Goal: Information Seeking & Learning: Learn about a topic

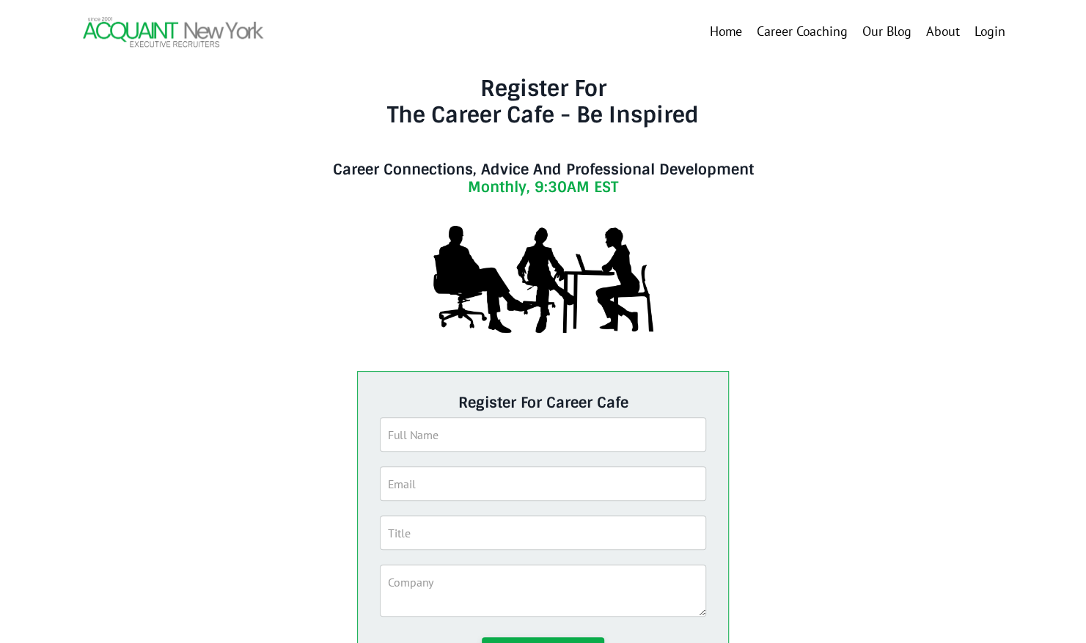
click at [904, 35] on link "Our Blog" at bounding box center [887, 31] width 49 height 21
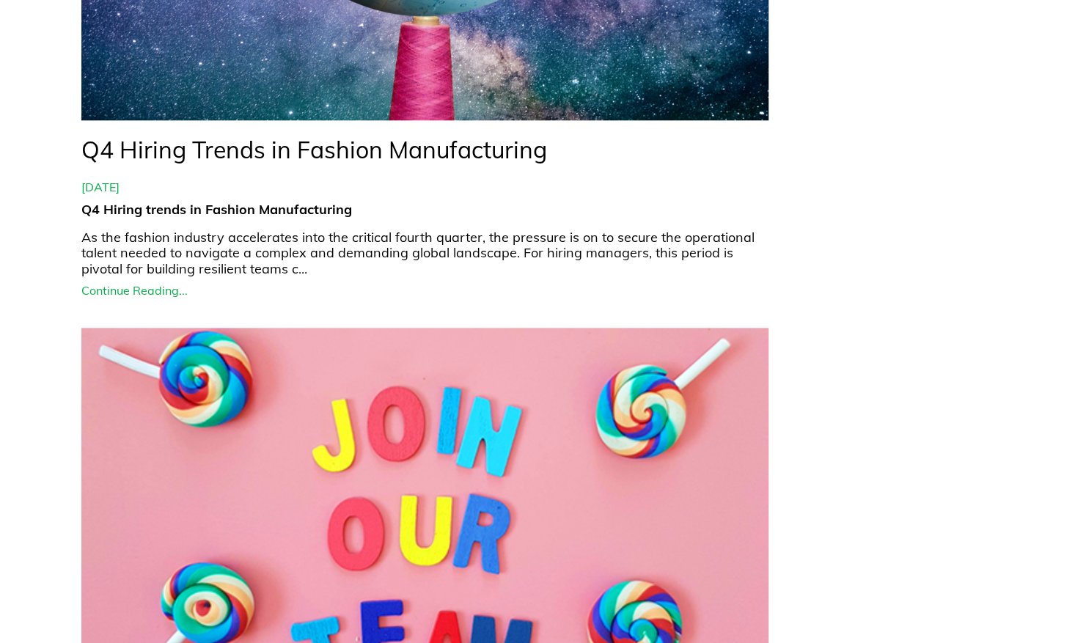
scroll to position [880, 0]
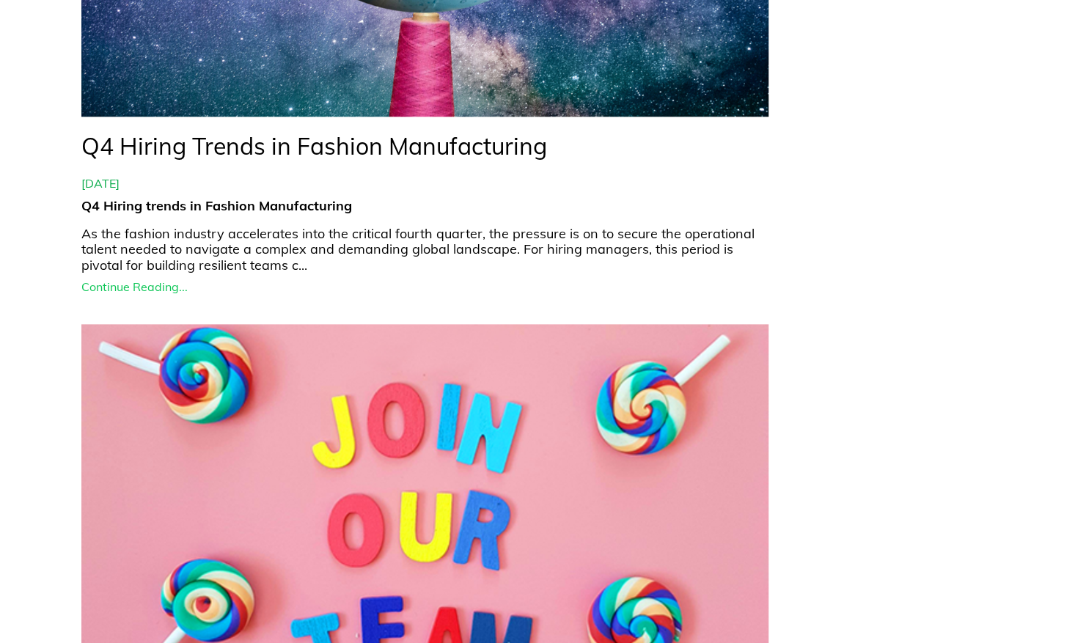
click at [161, 290] on link "Continue Reading..." at bounding box center [425, 287] width 688 height 14
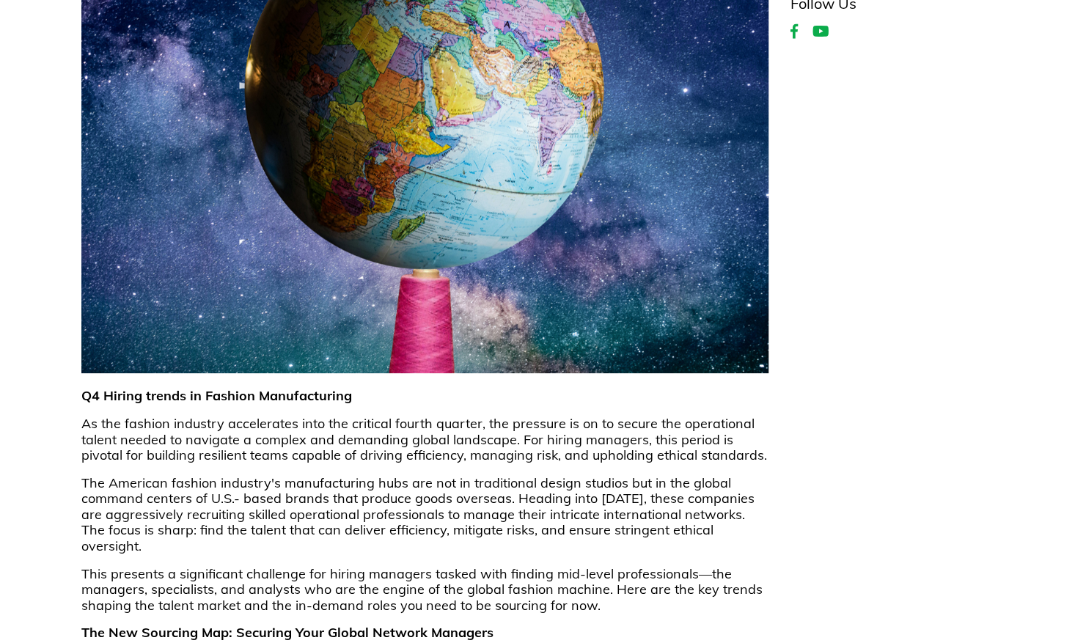
scroll to position [367, 0]
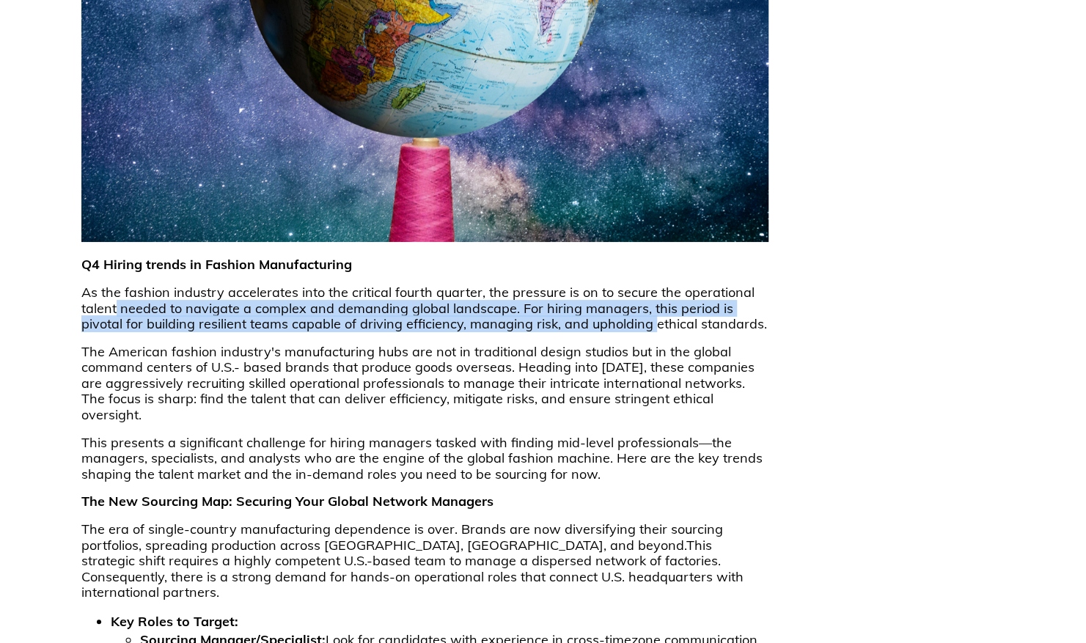
drag, startPoint x: 128, startPoint y: 312, endPoint x: 604, endPoint y: 329, distance: 476.3
click at [604, 329] on p "As the fashion industry accelerates into the critical fourth quarter, the press…" at bounding box center [425, 309] width 688 height 48
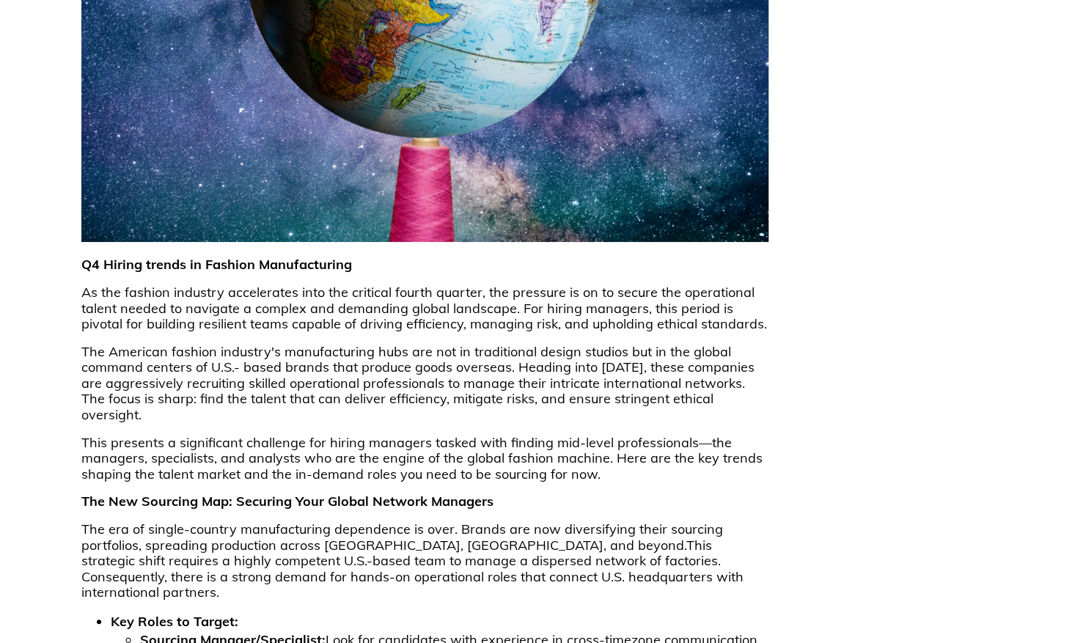
drag, startPoint x: 607, startPoint y: 329, endPoint x: 847, endPoint y: 363, distance: 243.0
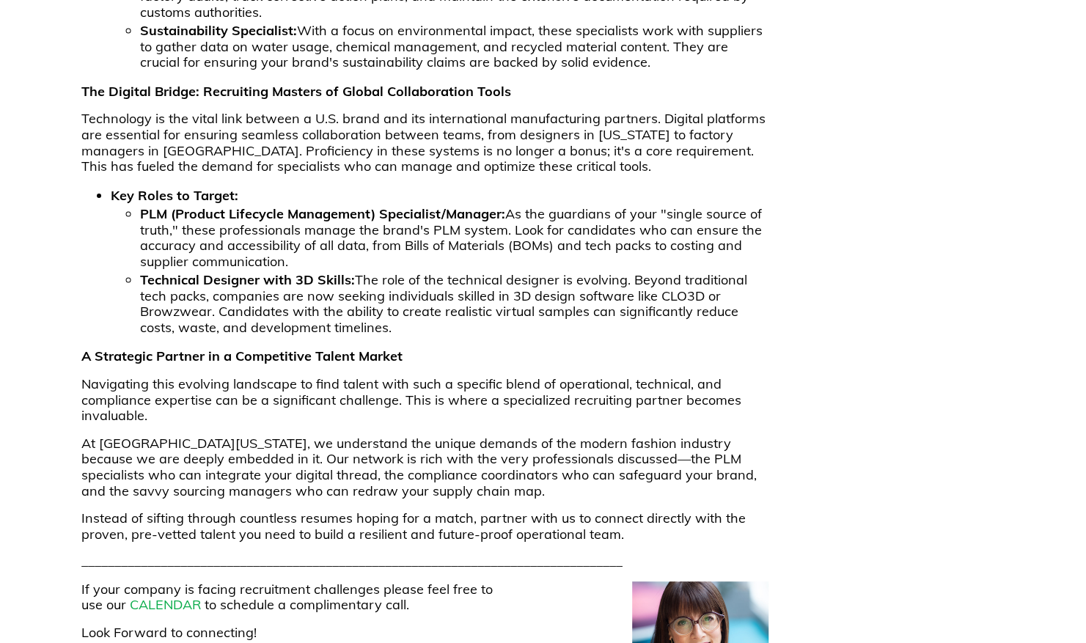
scroll to position [1247, 0]
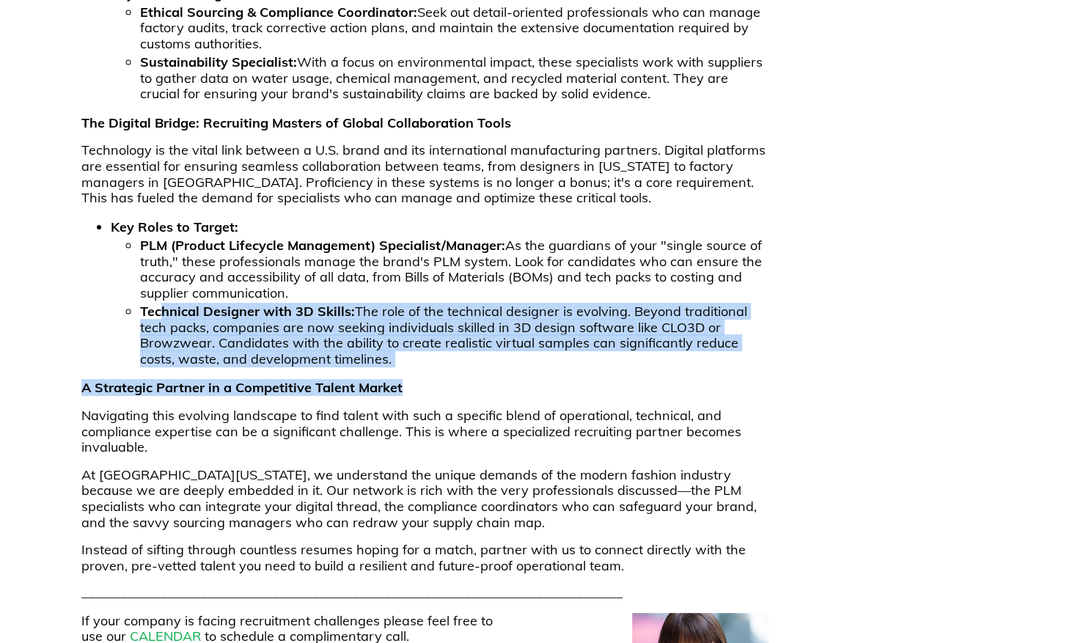
drag, startPoint x: 409, startPoint y: 352, endPoint x: 160, endPoint y: 296, distance: 255.5
click at [160, 296] on div "Q4 Hiring trends in Fashion Manufacturing As the fashion industry accelerates i…" at bounding box center [425, 52] width 688 height 1351
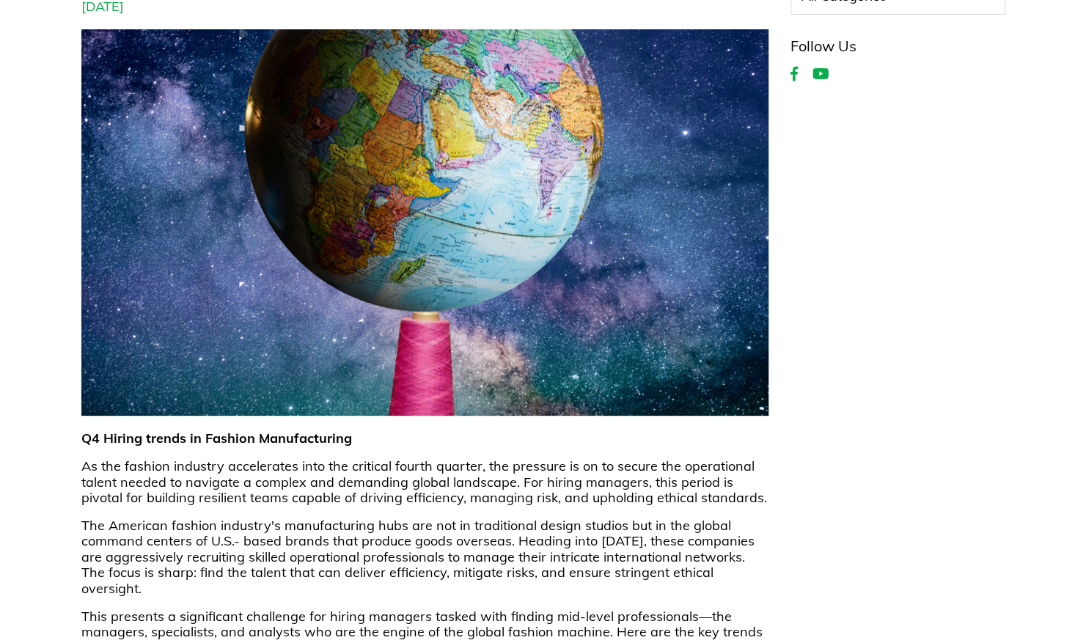
scroll to position [0, 0]
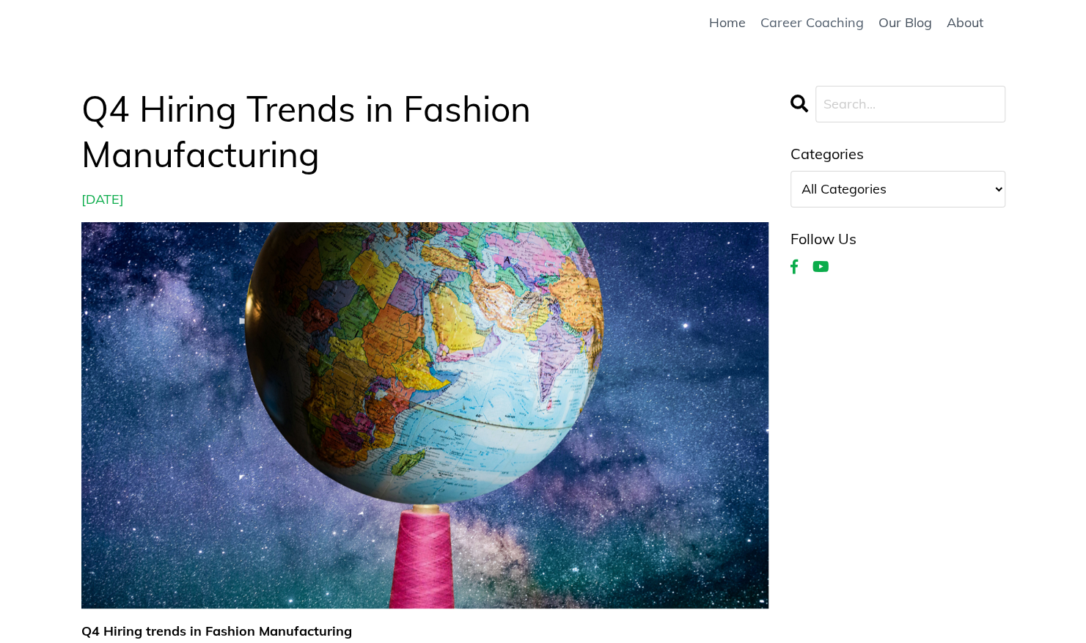
click at [828, 21] on link "Career Coaching" at bounding box center [812, 23] width 103 height 16
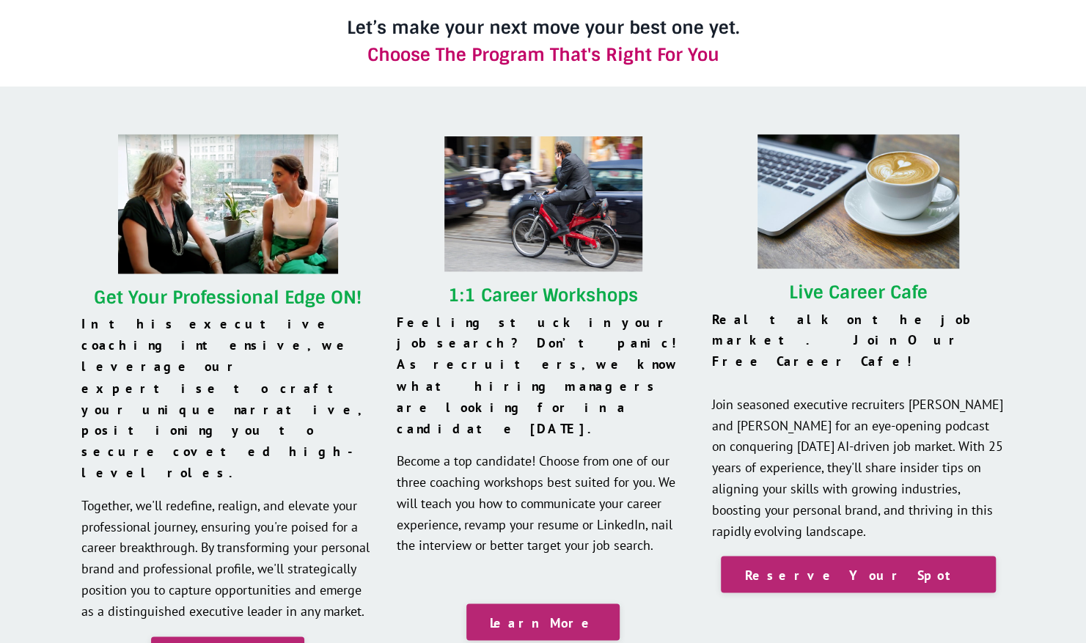
scroll to position [1247, 0]
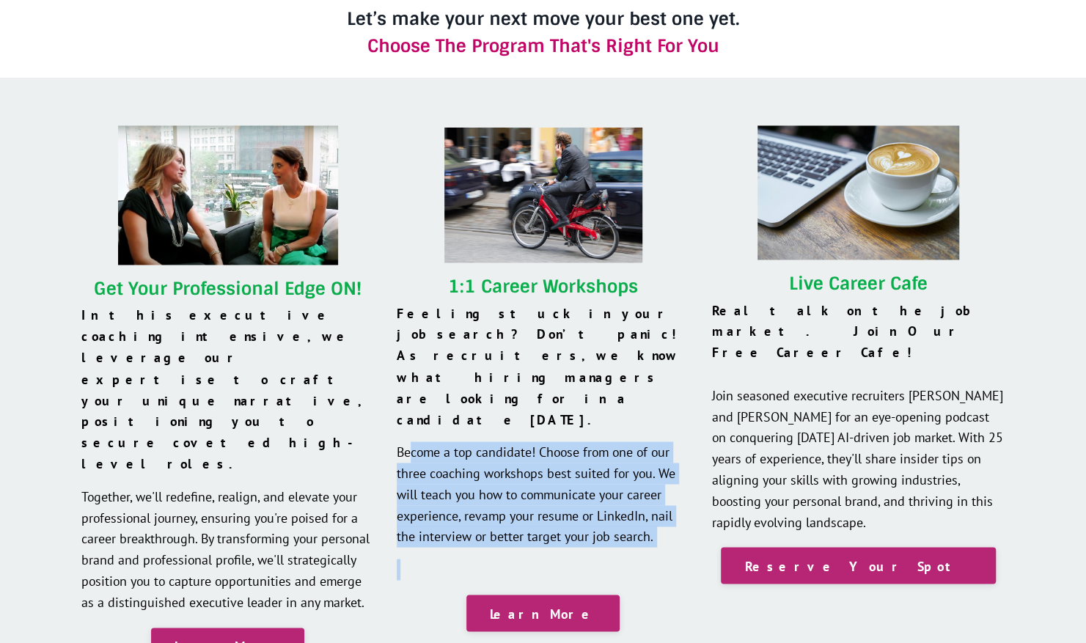
drag, startPoint x: 414, startPoint y: 392, endPoint x: 629, endPoint y: 503, distance: 242.8
click at [629, 503] on div "1:1 Career Workshops Feeling stuck in your job search? Don’t panic! As recruite…" at bounding box center [543, 429] width 293 height 304
click at [628, 559] on p at bounding box center [543, 569] width 293 height 21
click at [447, 559] on p at bounding box center [543, 569] width 293 height 21
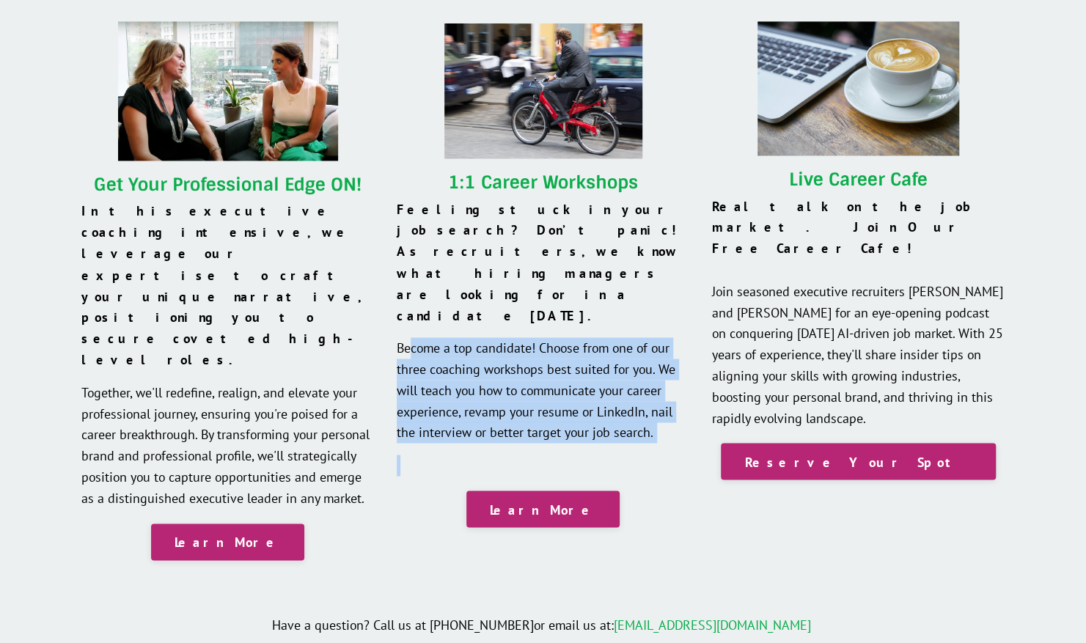
scroll to position [1394, 0]
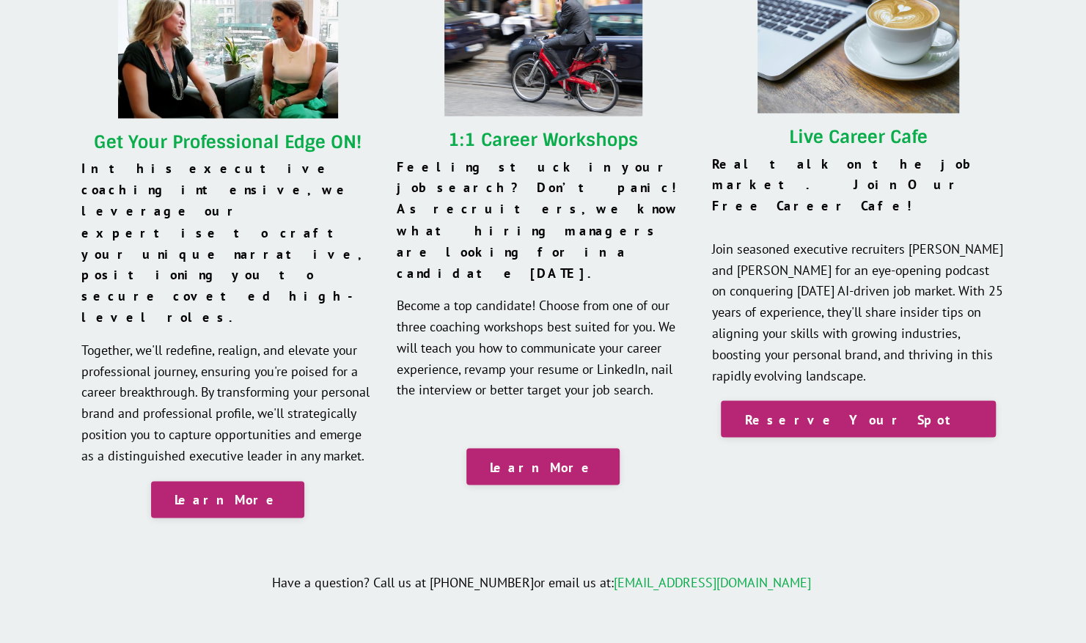
click at [663, 395] on div "1:1 Career Workshops Feeling stuck in your job search? Don’t panic! As recruite…" at bounding box center [543, 232] width 293 height 505
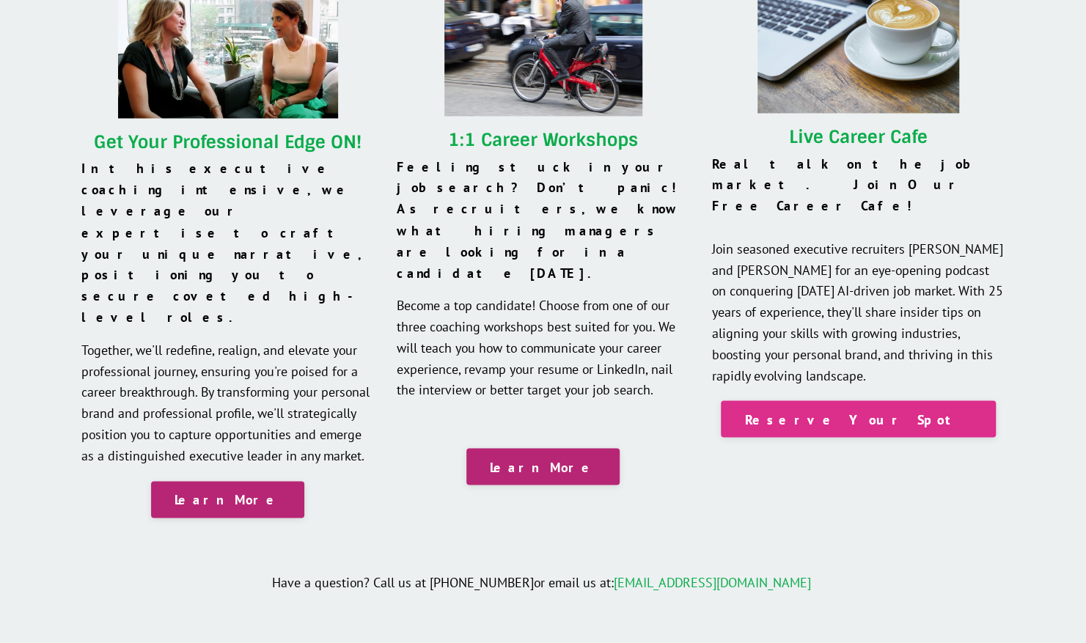
click at [824, 400] on link "Reserve Your Spot" at bounding box center [858, 418] width 274 height 37
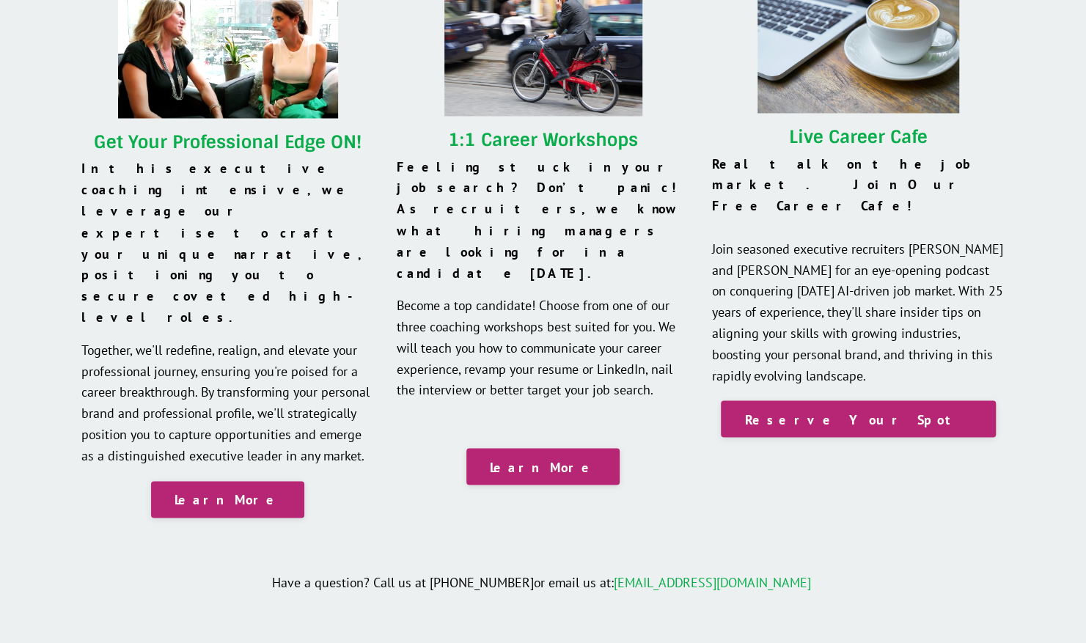
scroll to position [1100, 0]
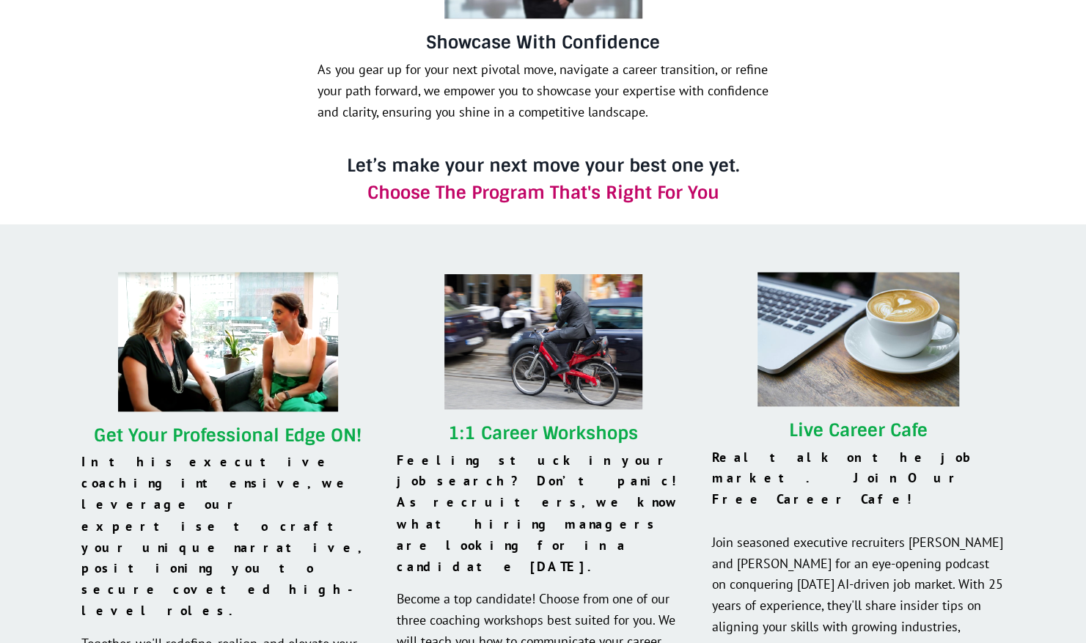
click at [238, 336] on img at bounding box center [228, 341] width 220 height 139
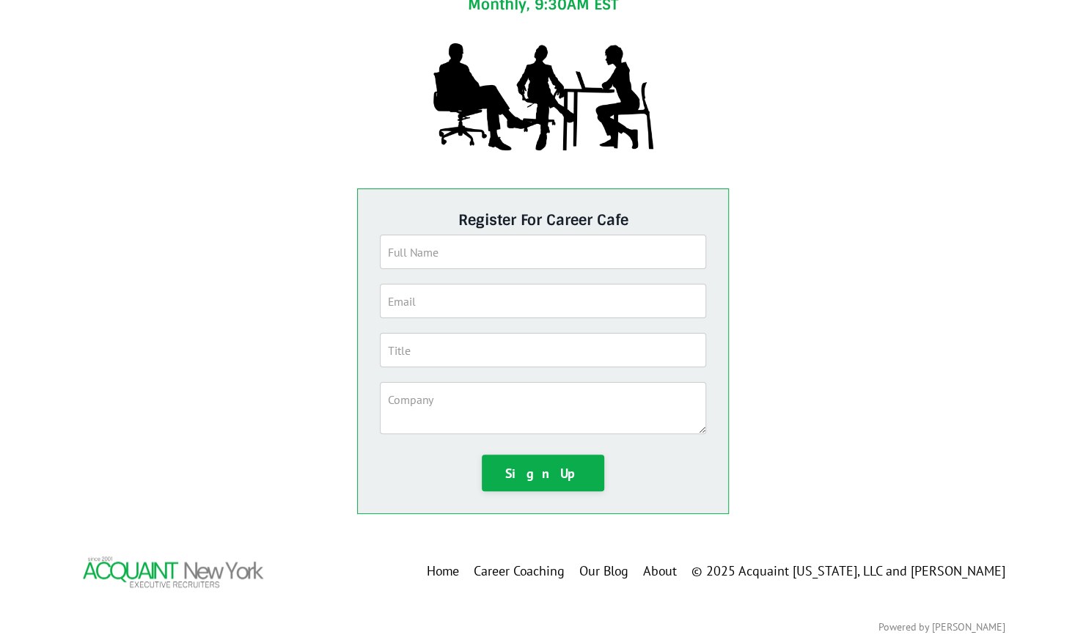
scroll to position [186, 0]
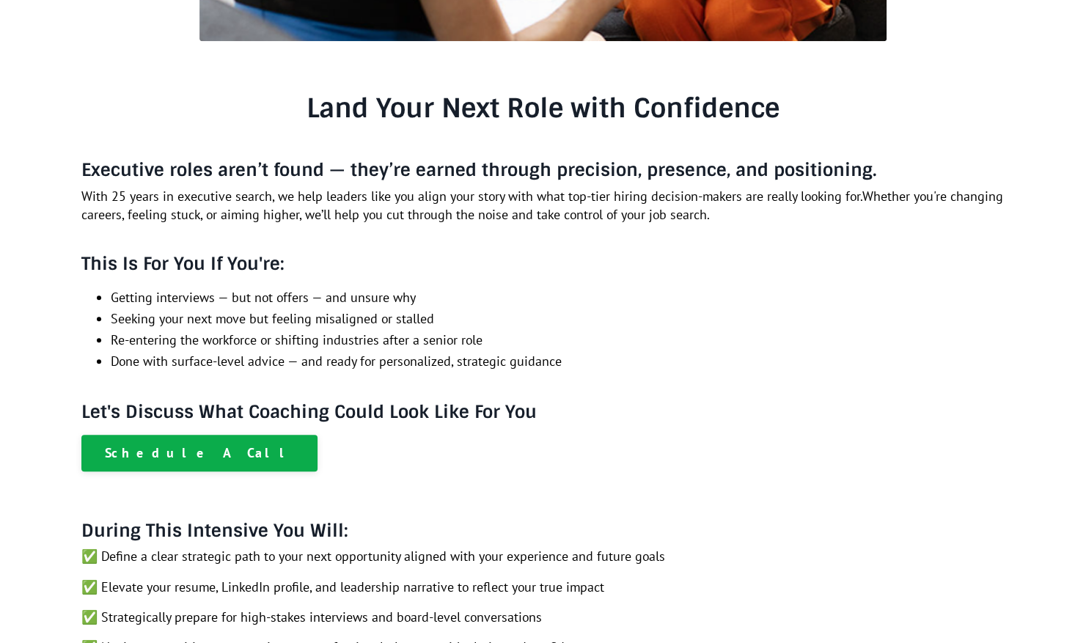
scroll to position [402, 0]
